Goal: Check status: Check status

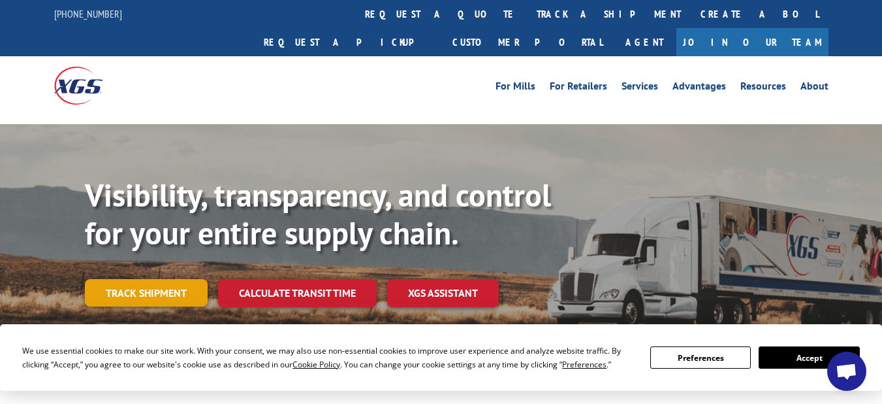
click at [170, 279] on link "Track shipment" at bounding box center [146, 292] width 123 height 27
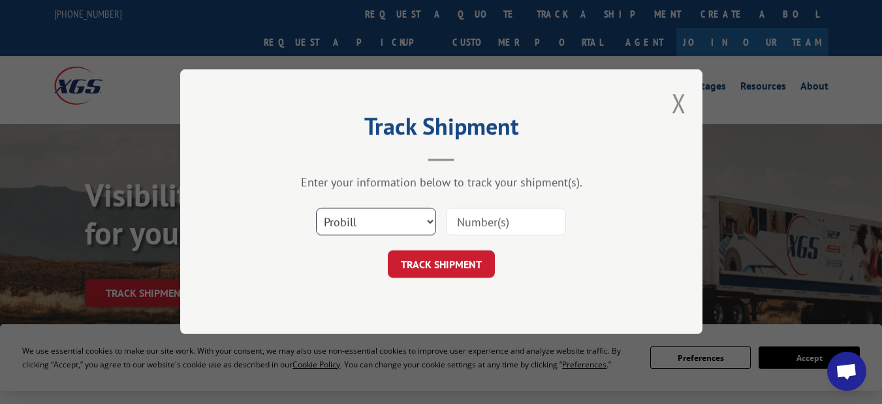
click at [424, 219] on select "Select category... Probill BOL PO" at bounding box center [376, 221] width 120 height 27
select select "bol"
click at [316, 208] on select "Select category... Probill BOL PO" at bounding box center [376, 221] width 120 height 27
click at [493, 221] on input at bounding box center [506, 221] width 120 height 27
paste input "3960SO05572"
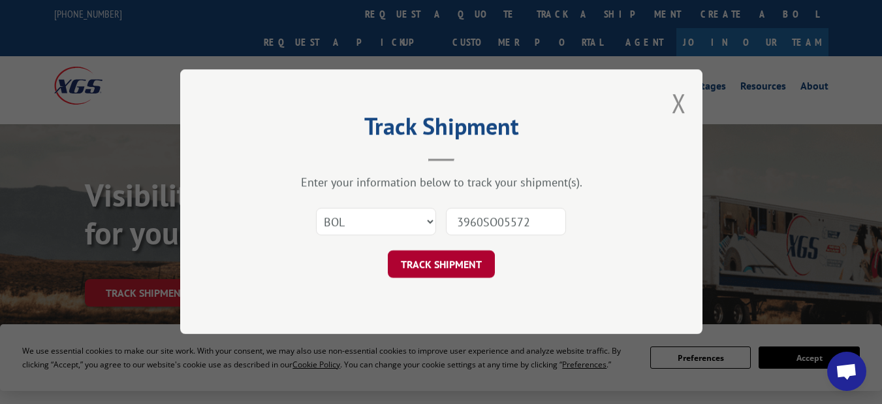
type input "3960SO05572"
click at [466, 263] on button "TRACK SHIPMENT" at bounding box center [441, 264] width 107 height 27
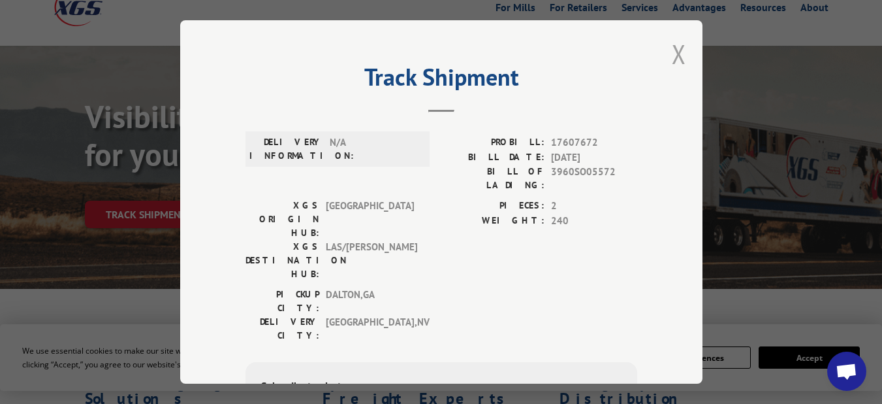
click at [672, 47] on button "Close modal" at bounding box center [679, 54] width 14 height 35
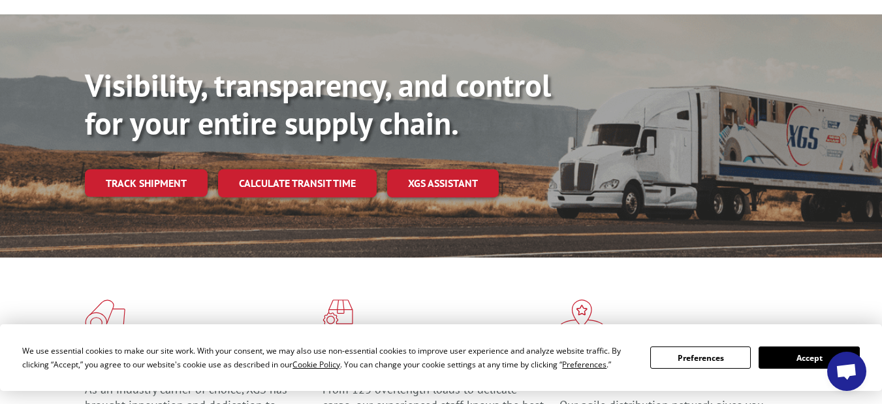
scroll to position [114, 0]
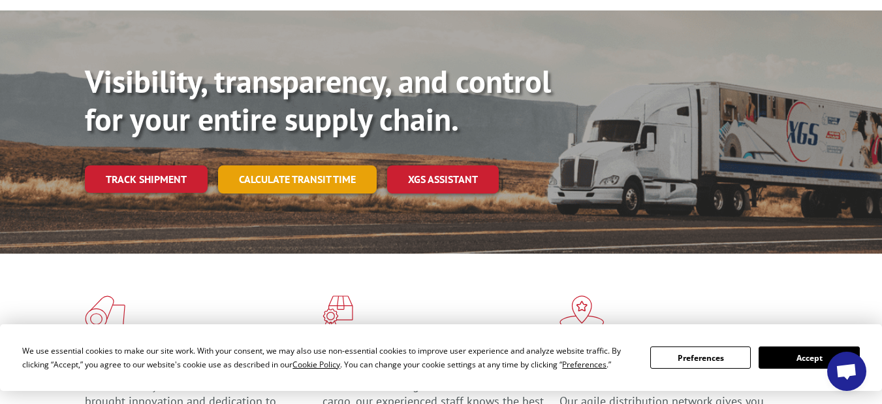
click at [348, 165] on link "Calculate transit time" at bounding box center [297, 179] width 159 height 28
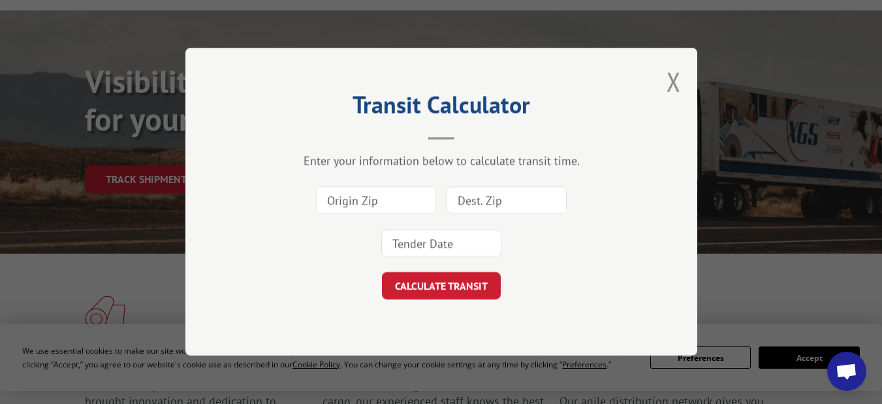
click at [387, 204] on input at bounding box center [376, 200] width 120 height 27
click at [569, 201] on div at bounding box center [441, 222] width 381 height 86
click at [544, 199] on input at bounding box center [507, 200] width 120 height 27
click at [667, 76] on button "Close modal" at bounding box center [674, 81] width 14 height 35
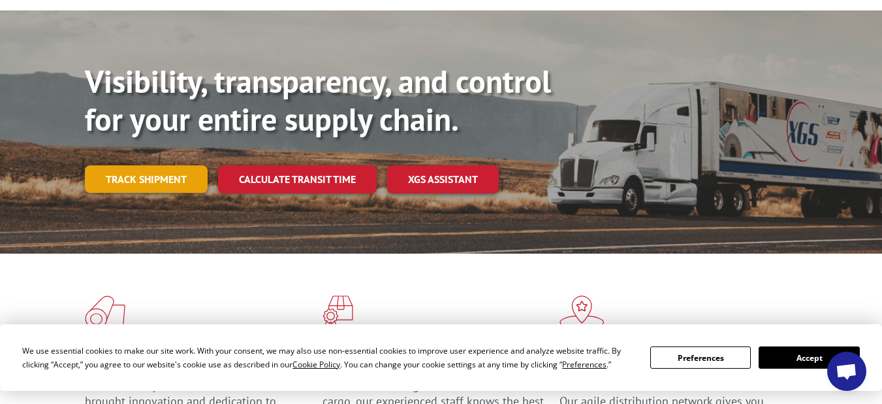
click at [170, 165] on link "Track shipment" at bounding box center [146, 178] width 123 height 27
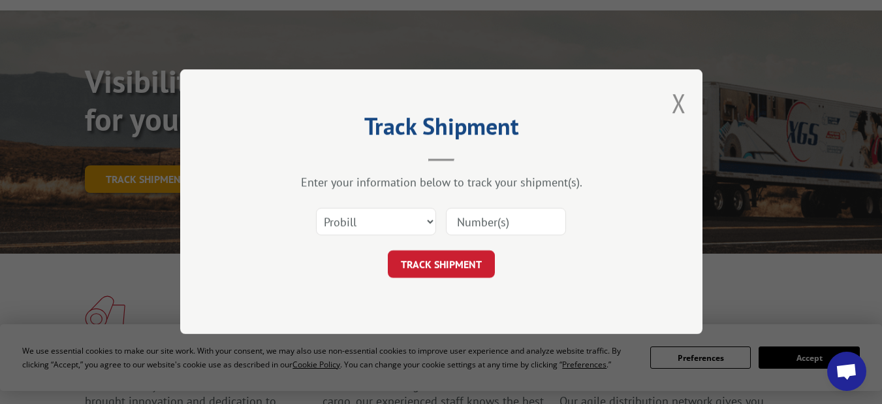
scroll to position [0, 0]
click at [426, 219] on select "Select category... Probill BOL PO" at bounding box center [376, 221] width 120 height 27
select select "bol"
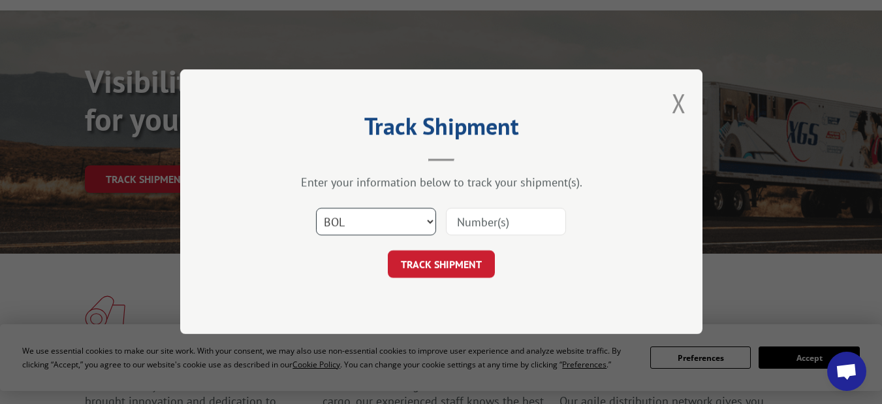
click at [316, 208] on select "Select category... Probill BOL PO" at bounding box center [376, 221] width 120 height 27
click at [483, 227] on input at bounding box center [506, 221] width 120 height 27
paste input "3960SO05572"
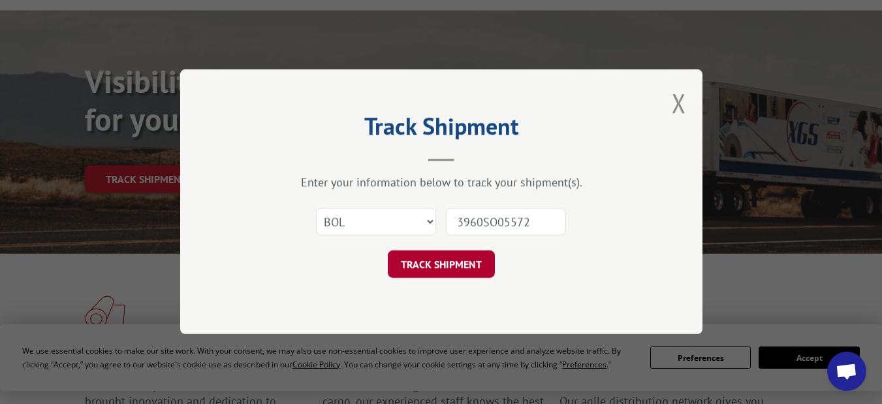
type input "3960SO05572"
click at [465, 277] on button "TRACK SHIPMENT" at bounding box center [441, 264] width 107 height 27
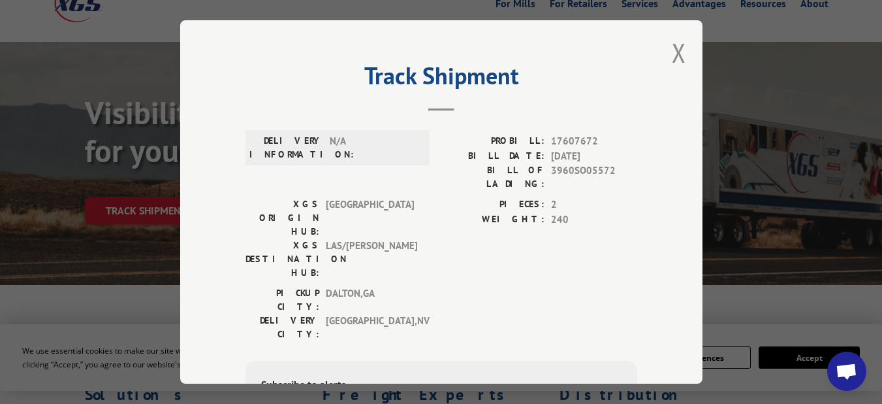
scroll to position [1, 0]
click at [678, 44] on button "Close modal" at bounding box center [679, 53] width 14 height 35
